Goal: Task Accomplishment & Management: Manage account settings

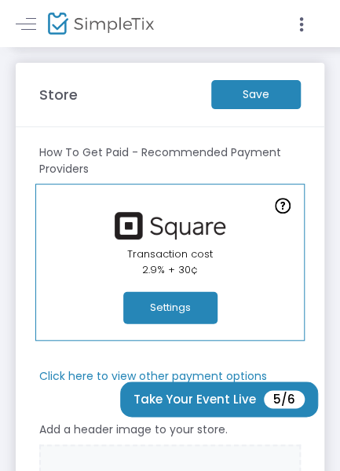
click at [256, 98] on m-button "Save" at bounding box center [255, 94] width 89 height 29
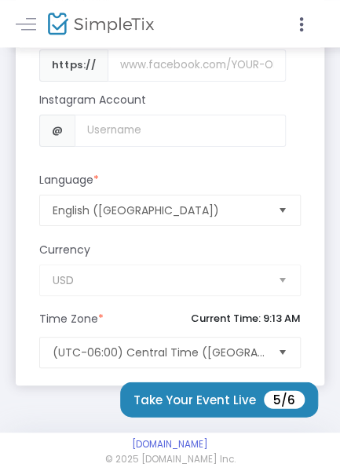
scroll to position [1922, 0]
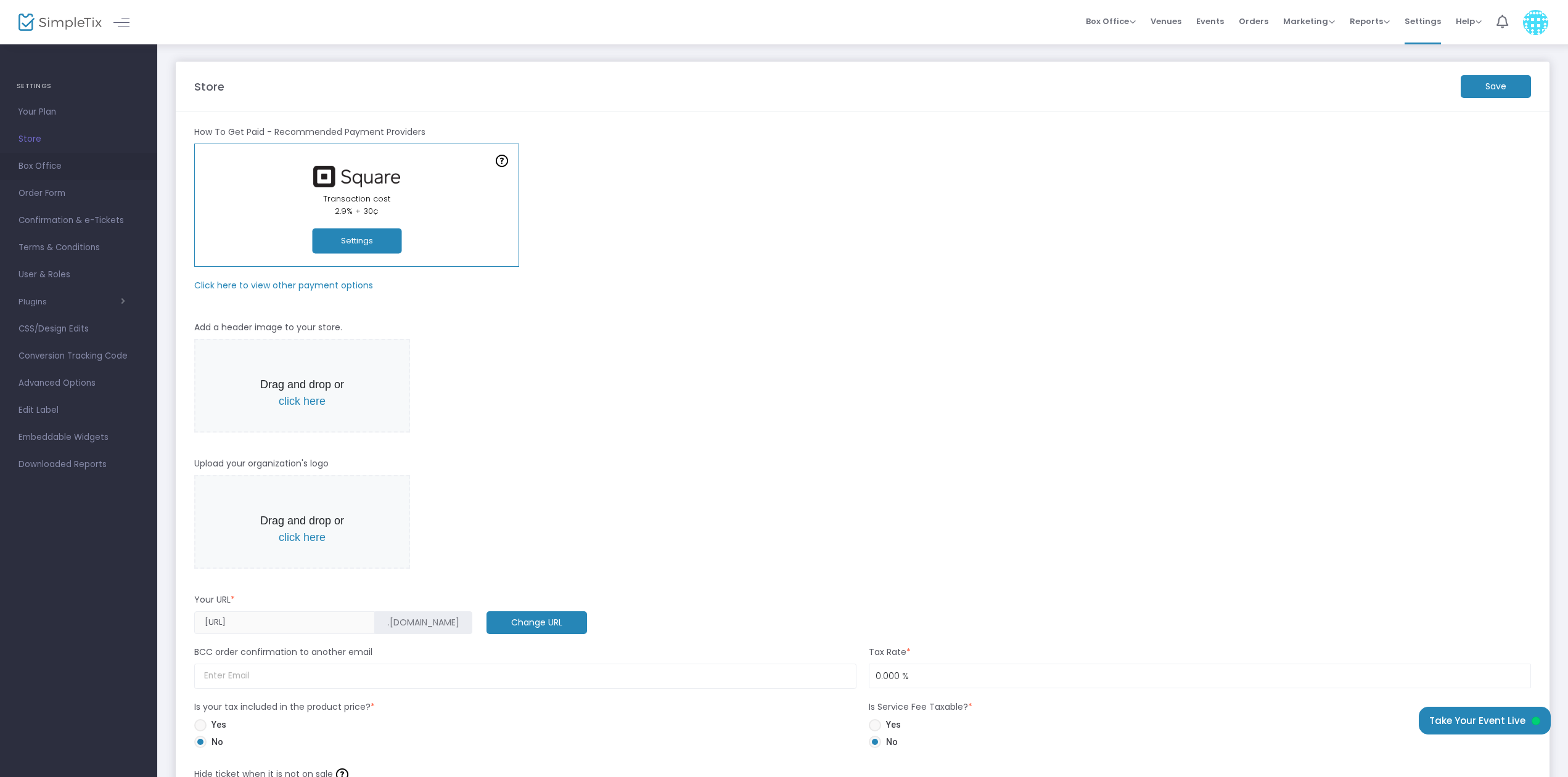
click at [50, 164] on span "Box Office" at bounding box center [79, 167] width 120 height 16
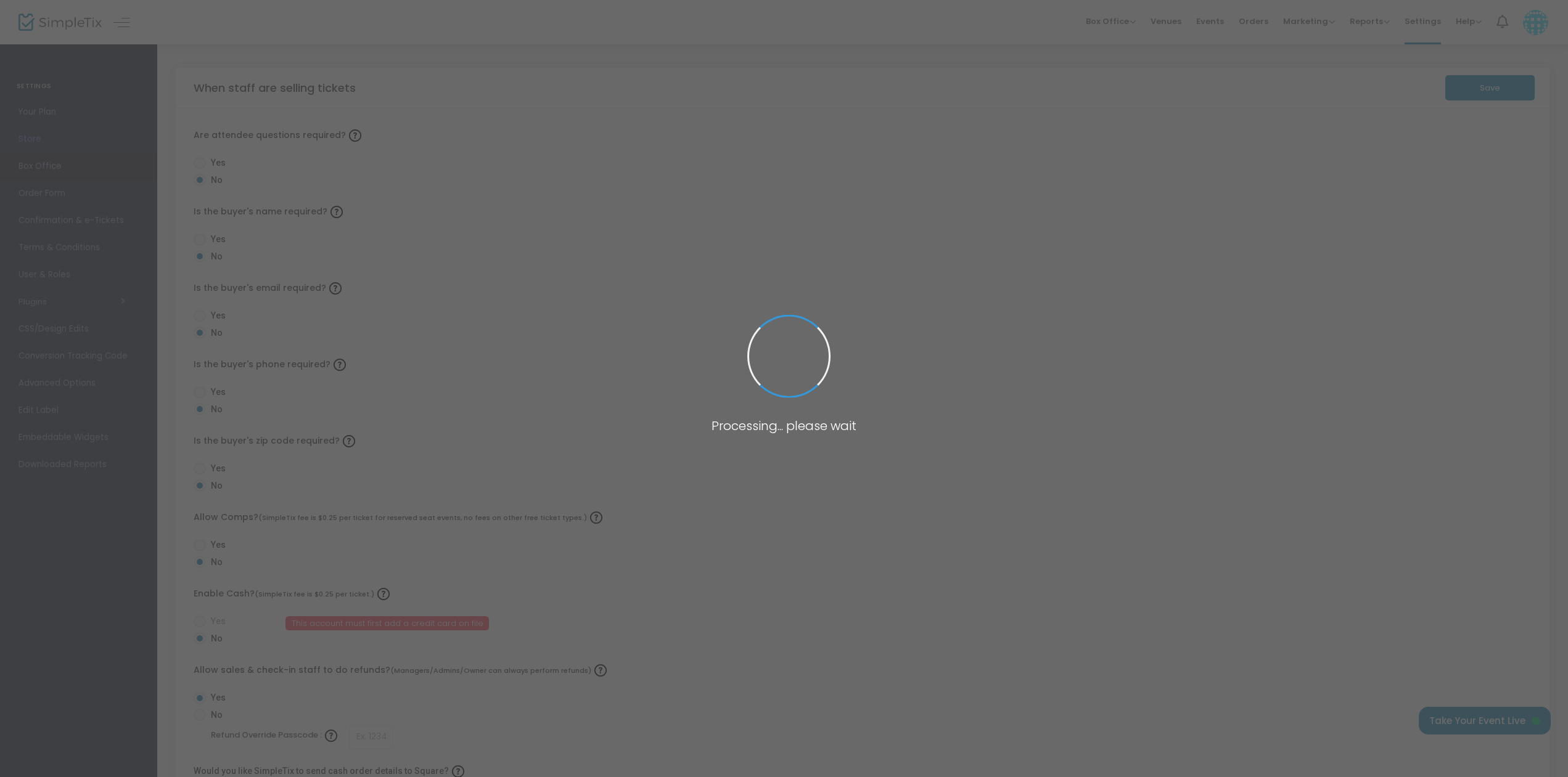
radio input "false"
radio input "true"
radio input "false"
radio input "true"
radio input "false"
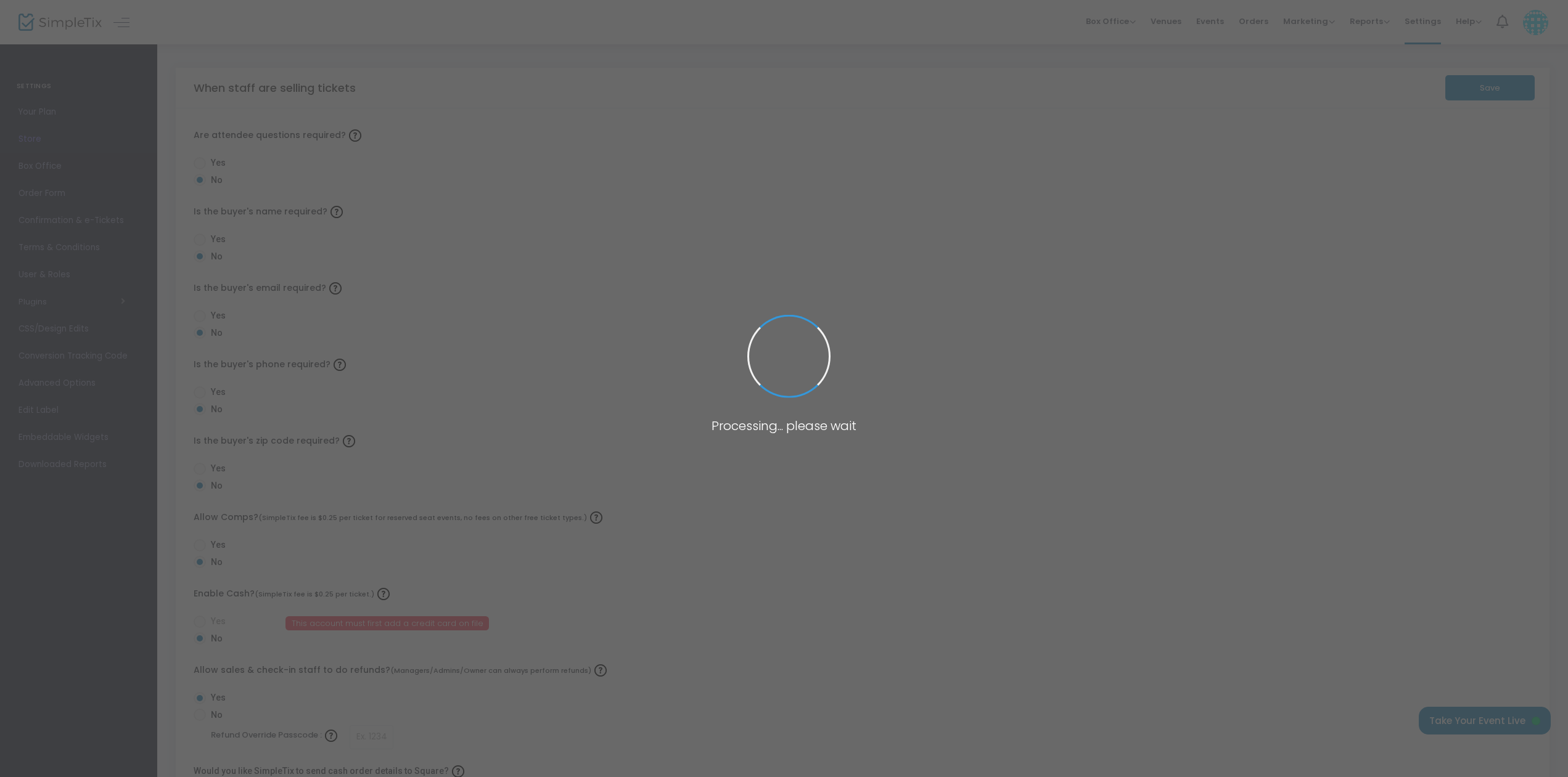
radio input "true"
radio input "false"
radio input "true"
radio input "false"
radio input "true"
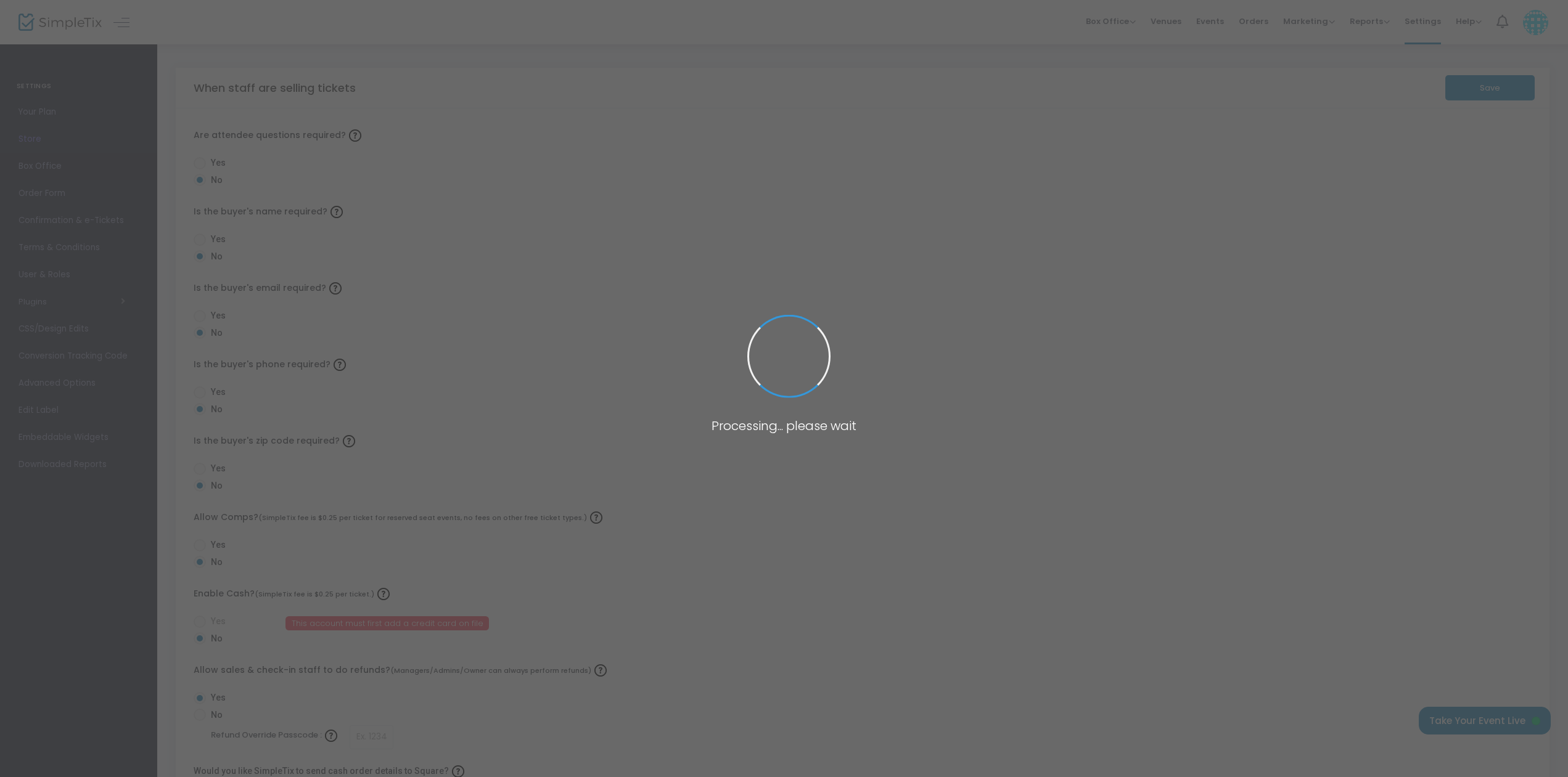
radio input "true"
